Goal: Browse casually: Explore the website without a specific task or goal

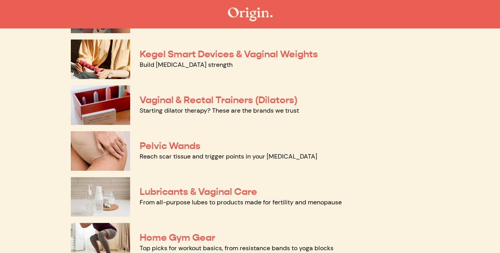
scroll to position [303, 0]
click at [98, 162] on img at bounding box center [100, 151] width 59 height 40
click at [164, 192] on link "Lubricants & Vaginal Care" at bounding box center [199, 192] width 118 height 12
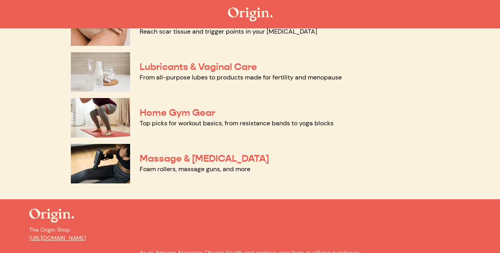
scroll to position [432, 0]
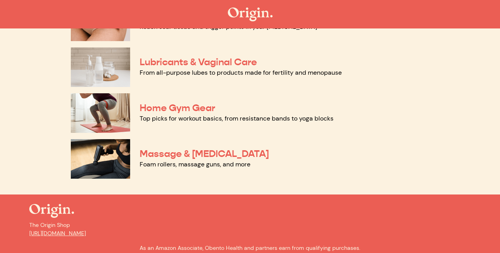
click at [107, 157] on img at bounding box center [100, 159] width 59 height 40
click at [94, 108] on img at bounding box center [100, 113] width 59 height 40
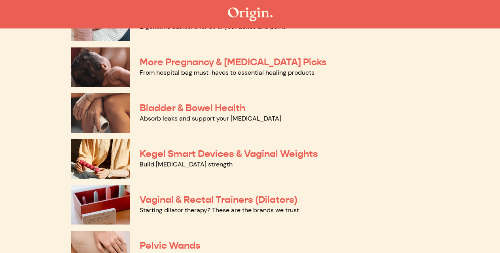
scroll to position [202, 0]
click at [95, 205] on img at bounding box center [100, 206] width 59 height 40
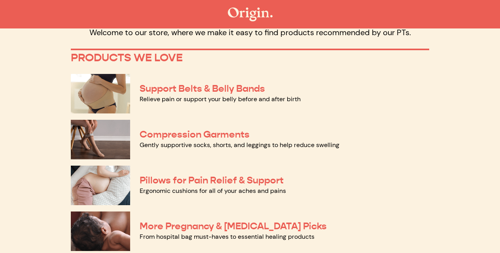
scroll to position [39, 0]
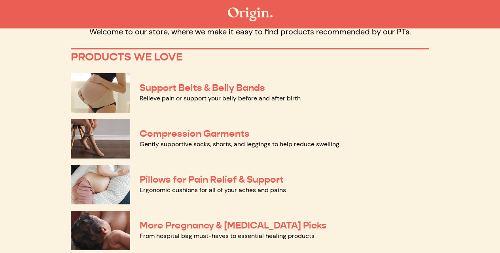
click at [104, 137] on img at bounding box center [100, 139] width 59 height 40
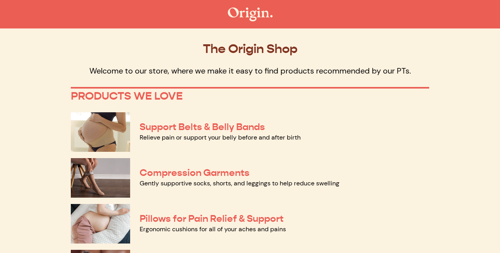
scroll to position [0, 0]
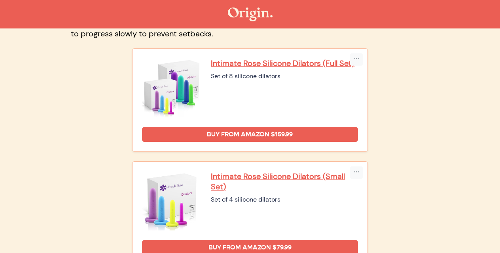
scroll to position [99, 0]
